Goal: Information Seeking & Learning: Learn about a topic

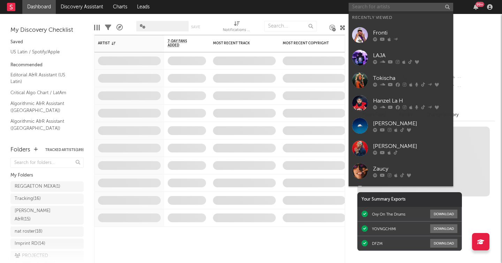
click at [365, 8] on input "text" at bounding box center [401, 7] width 105 height 9
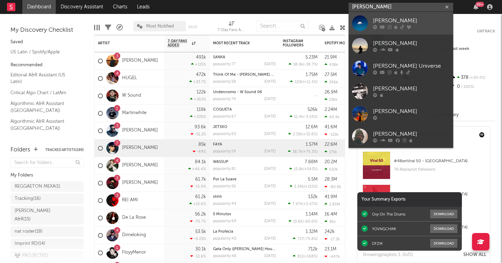
type input "[PERSON_NAME]"
click at [380, 18] on div "[PERSON_NAME]" at bounding box center [411, 21] width 77 height 8
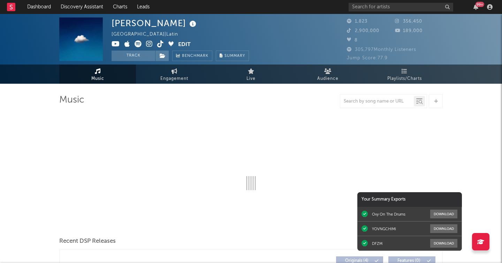
select select "1w"
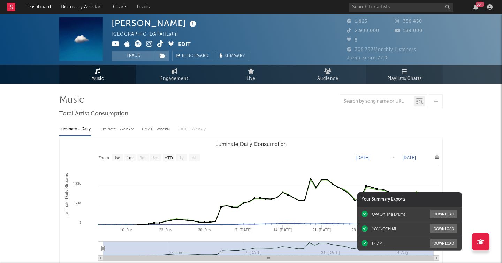
click at [391, 73] on link "Playlists/Charts" at bounding box center [404, 74] width 77 height 19
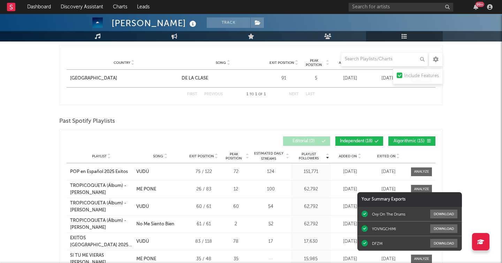
scroll to position [745, 0]
